Goal: Task Accomplishment & Management: Manage account settings

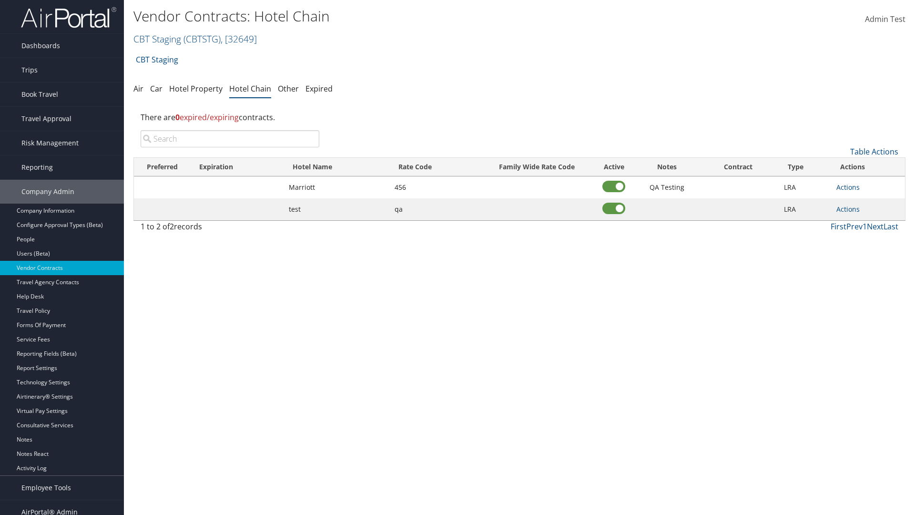
click at [230, 139] on input "search" at bounding box center [230, 138] width 179 height 17
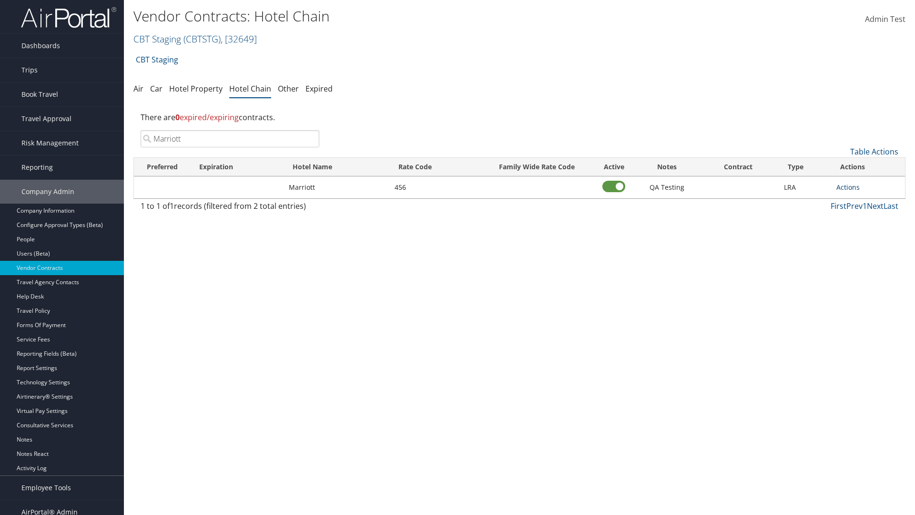
type input "Marriott"
click at [848, 187] on link "Actions" at bounding box center [847, 187] width 23 height 9
click at [858, 234] on link "Delete" at bounding box center [858, 233] width 43 height 16
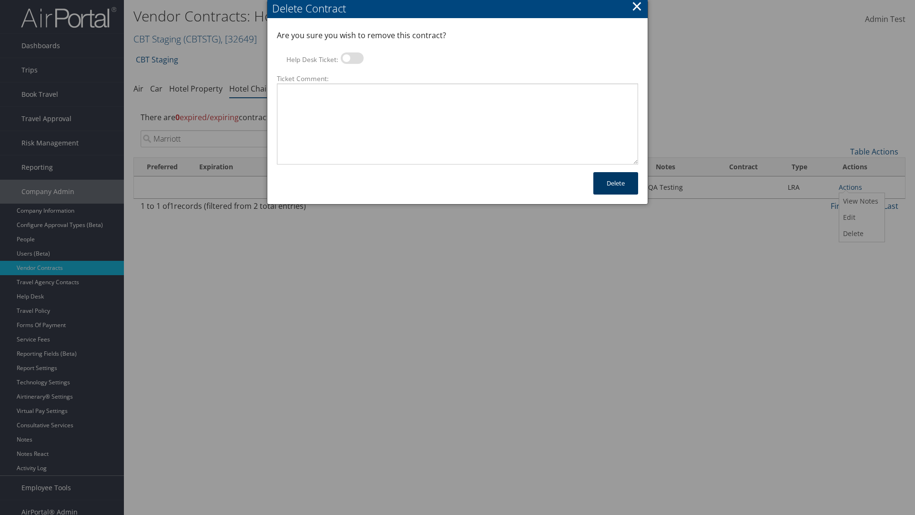
click at [616, 183] on button "Delete" at bounding box center [615, 183] width 45 height 22
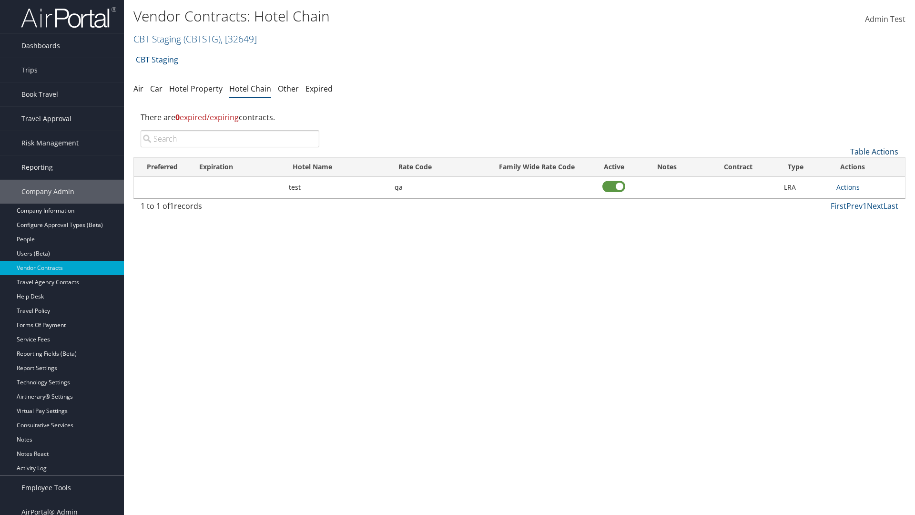
click at [874, 152] on link "Table Actions" at bounding box center [874, 151] width 48 height 10
click at [842, 166] on link "Add New Contract" at bounding box center [842, 166] width 125 height 16
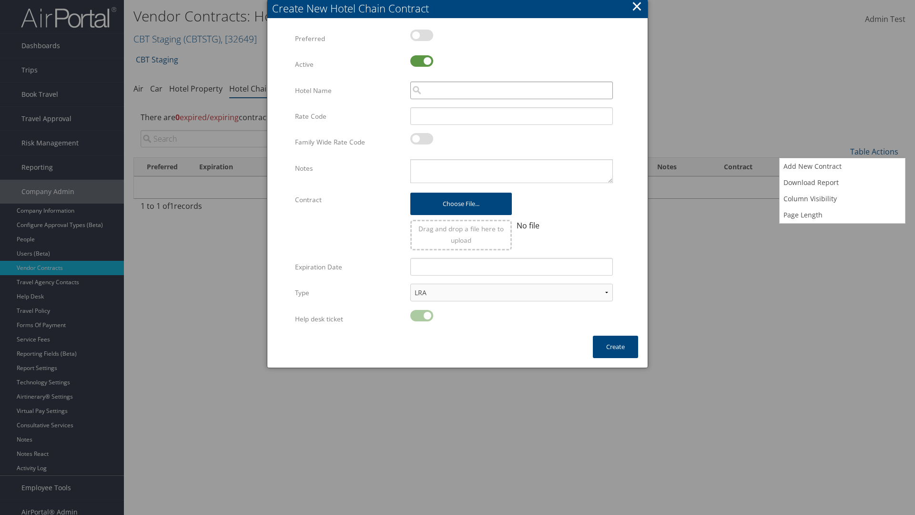
click at [511, 90] on input "search" at bounding box center [511, 90] width 203 height 18
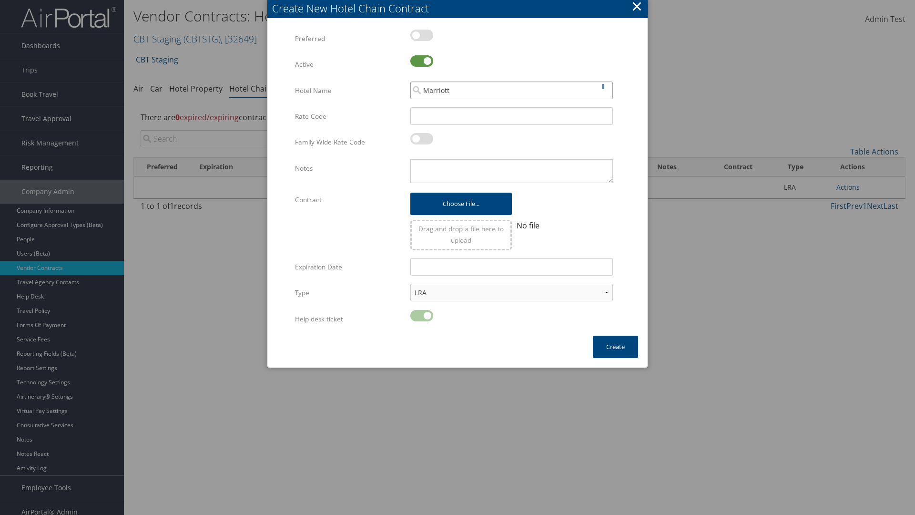
type input "Marriott"
type input "456"
type textarea "QA Testing"
click at [615, 346] on button "Create" at bounding box center [615, 346] width 45 height 22
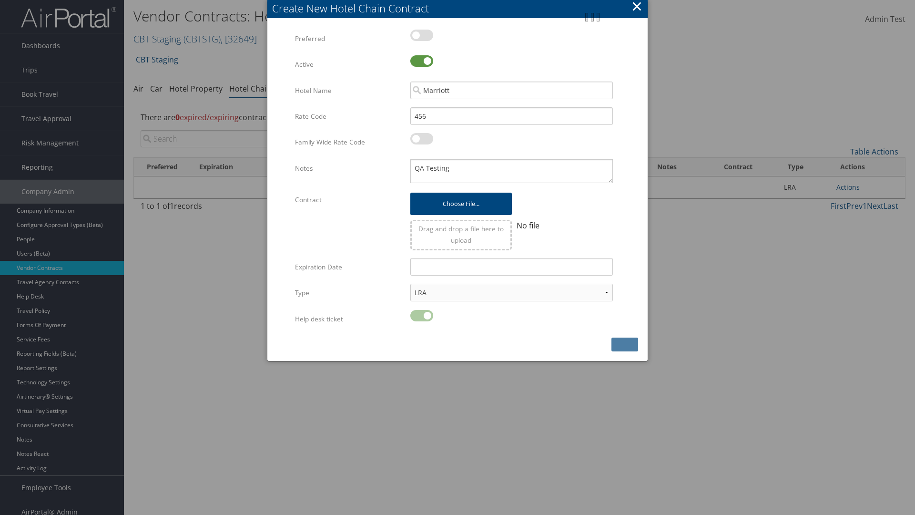
scroll to position [10, 0]
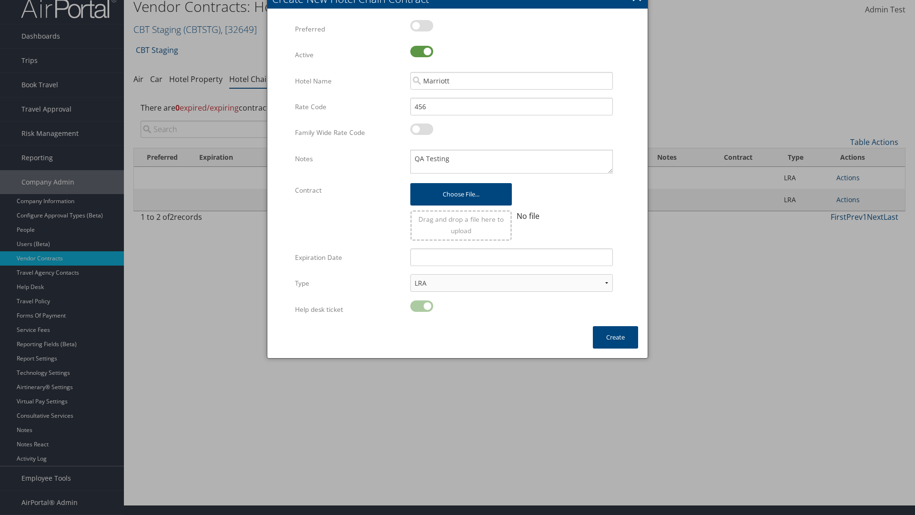
click at [230, 129] on input "search" at bounding box center [230, 129] width 179 height 17
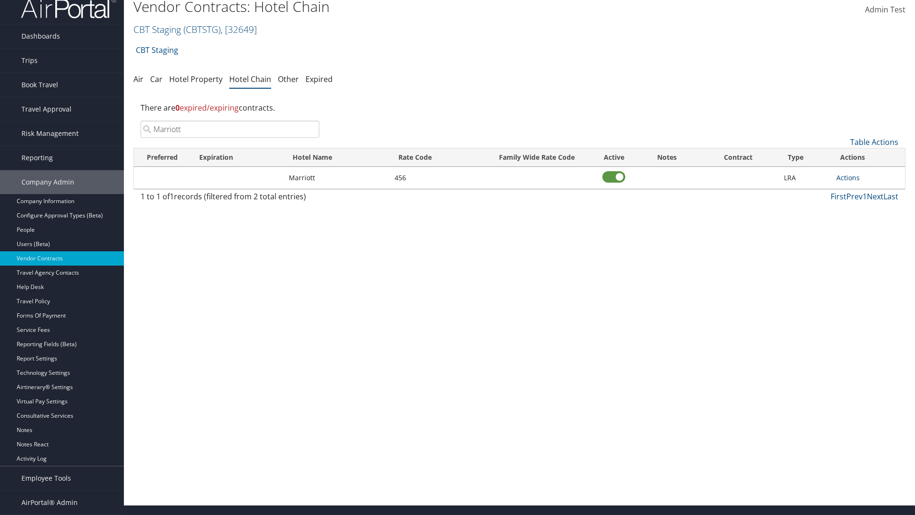
type input "Marriott"
click at [848, 177] on link "Actions" at bounding box center [847, 177] width 23 height 9
click at [858, 192] on link "View Notes" at bounding box center [858, 191] width 43 height 16
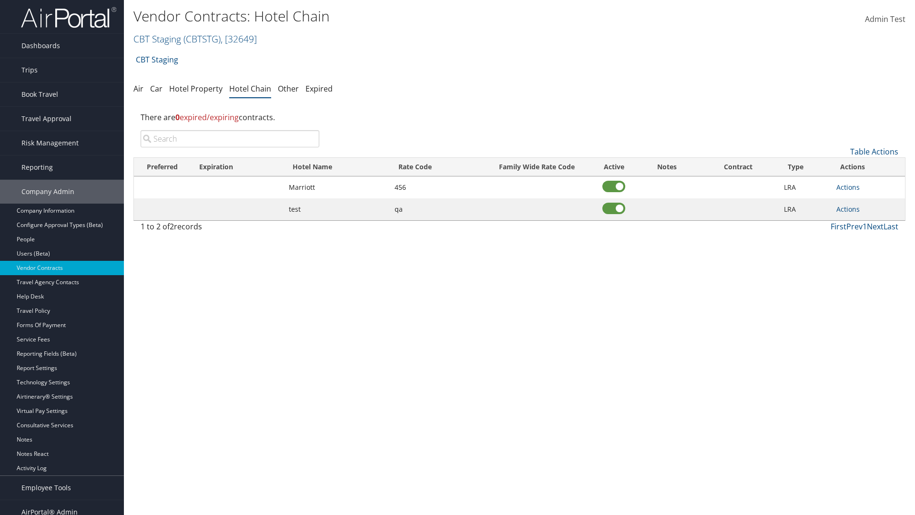
scroll to position [10, 0]
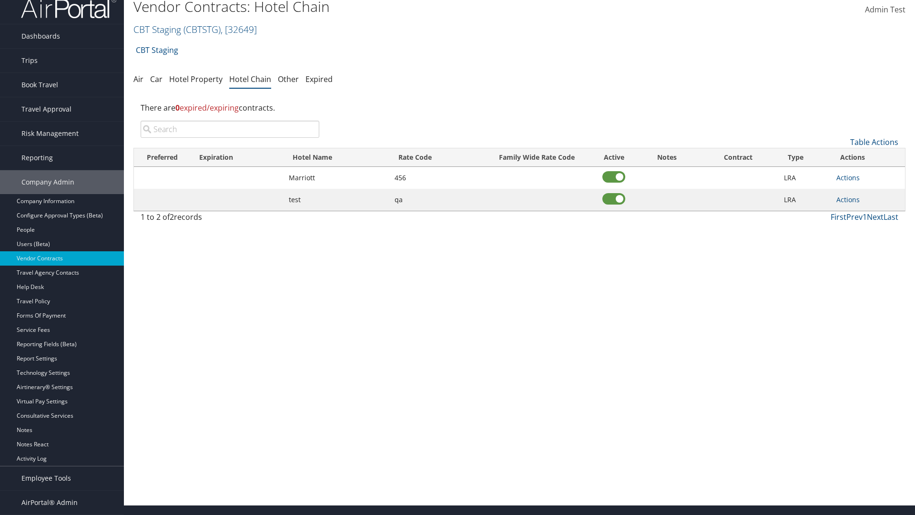
click at [230, 129] on input "search" at bounding box center [230, 129] width 179 height 17
type input "Marriott"
